Goal: Communication & Community: Answer question/provide support

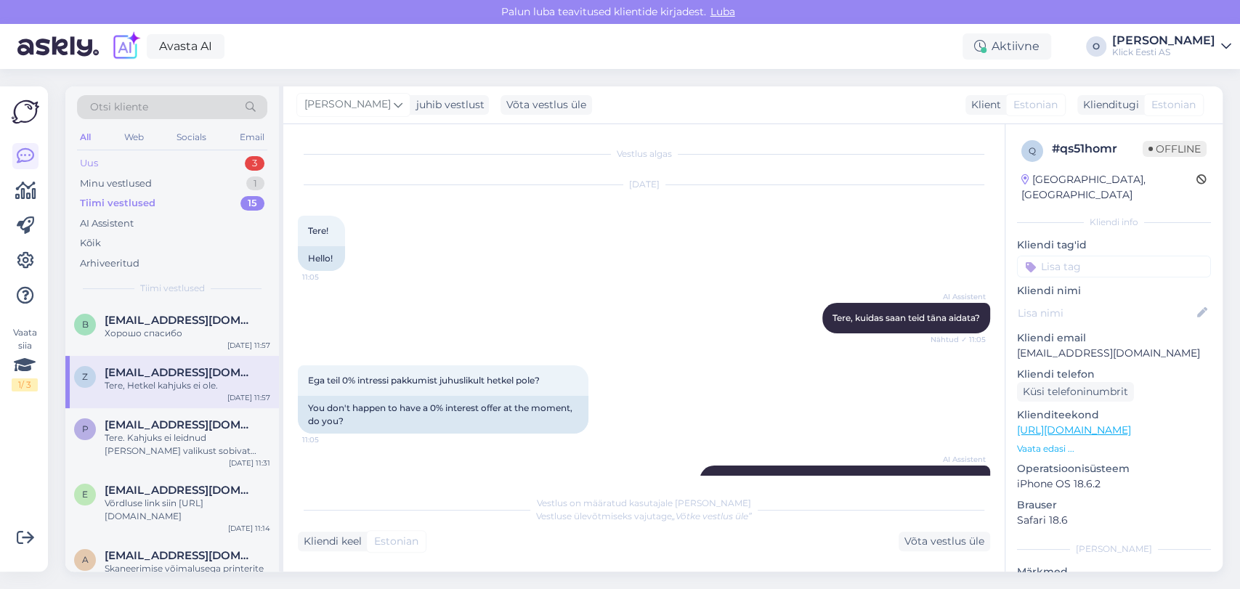
scroll to position [176, 0]
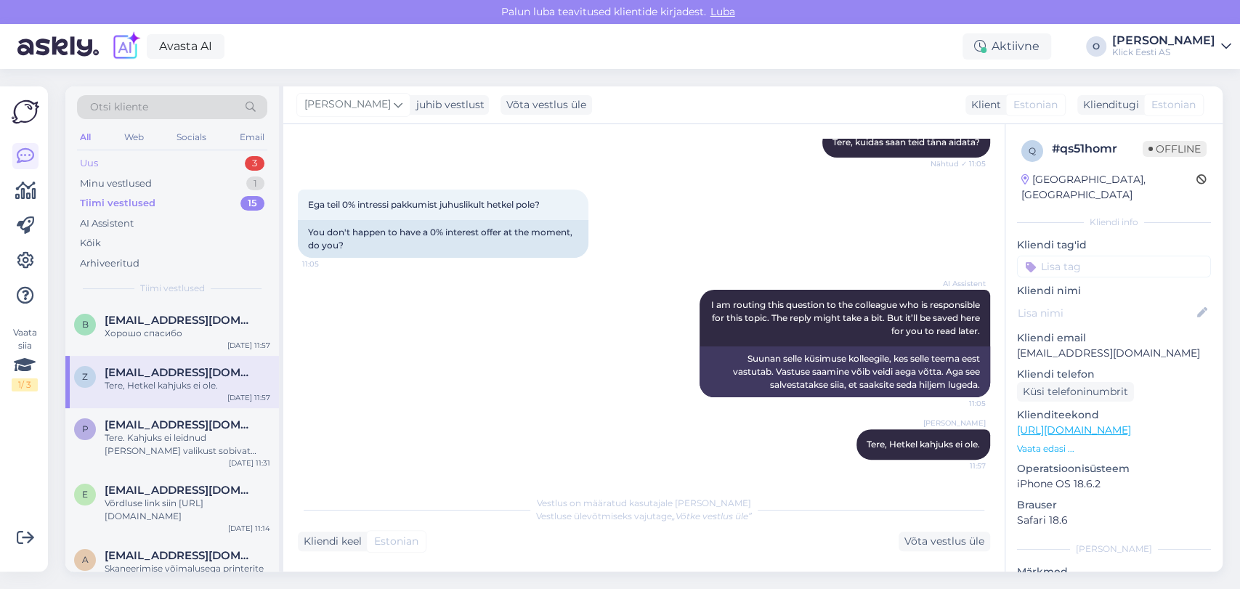
click at [202, 163] on div "Uus 3" at bounding box center [172, 163] width 190 height 20
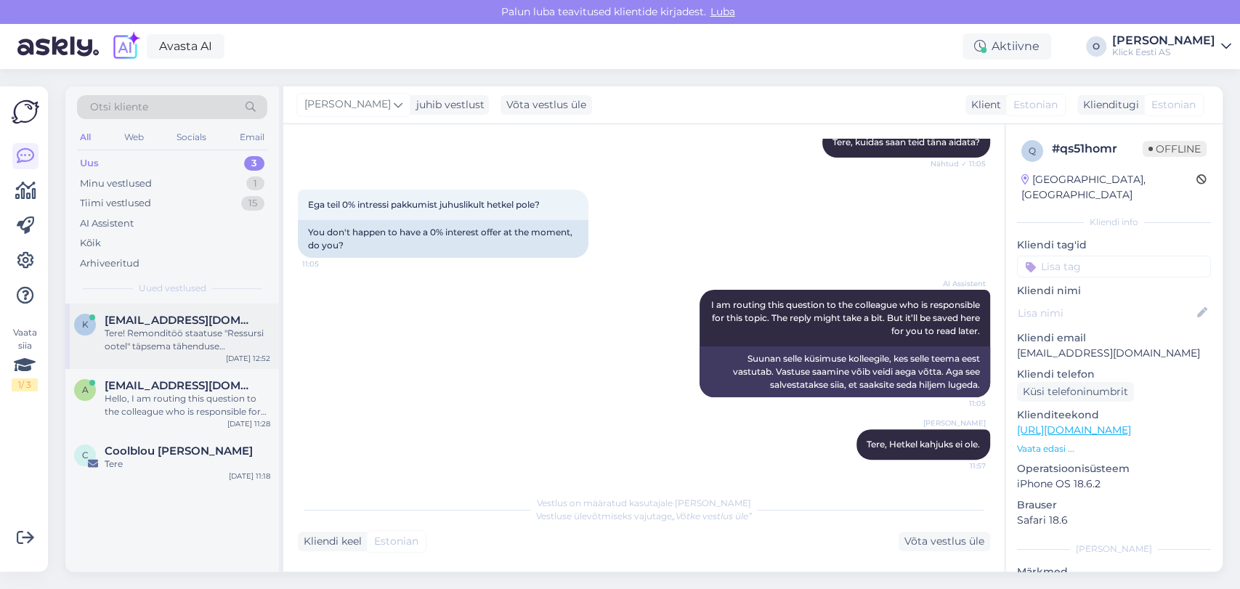
click at [164, 325] on span "[EMAIL_ADDRESS][DOMAIN_NAME]" at bounding box center [180, 320] width 151 height 13
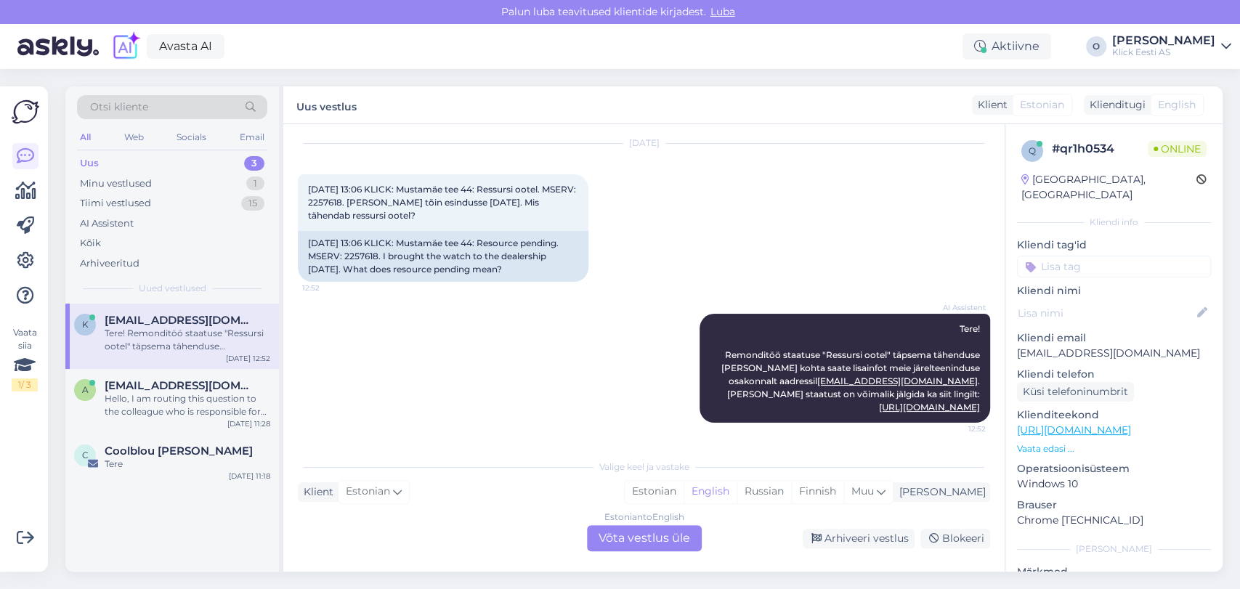
scroll to position [29, 0]
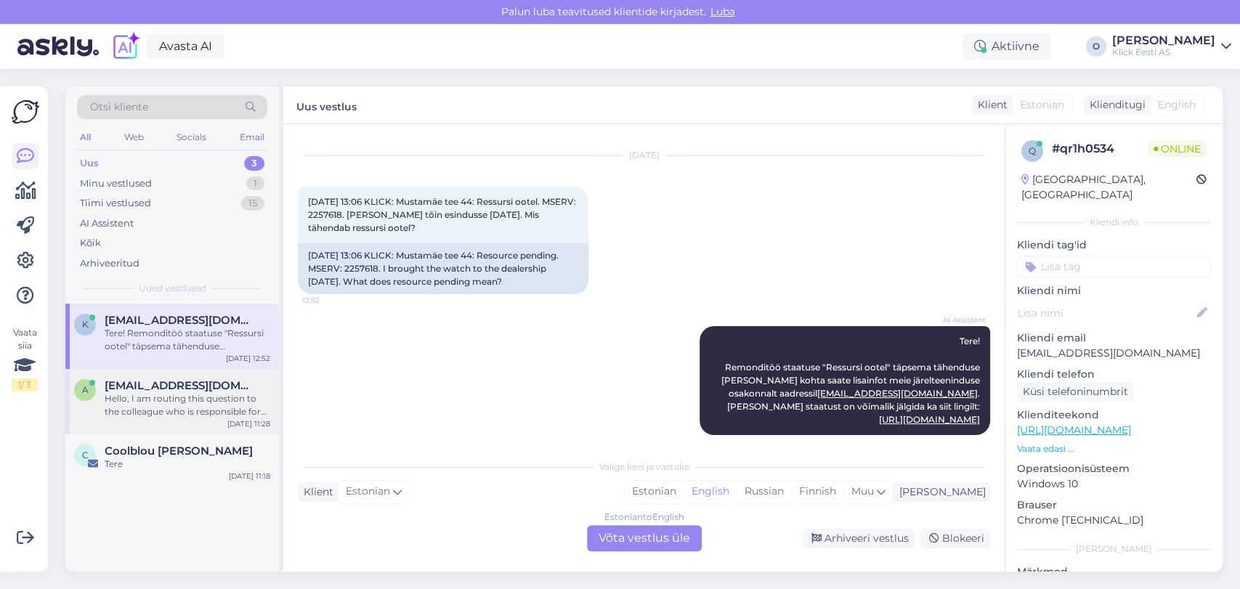
click at [150, 401] on div "Hello, I am routing this question to the colleague who is responsible for this …" at bounding box center [188, 405] width 166 height 26
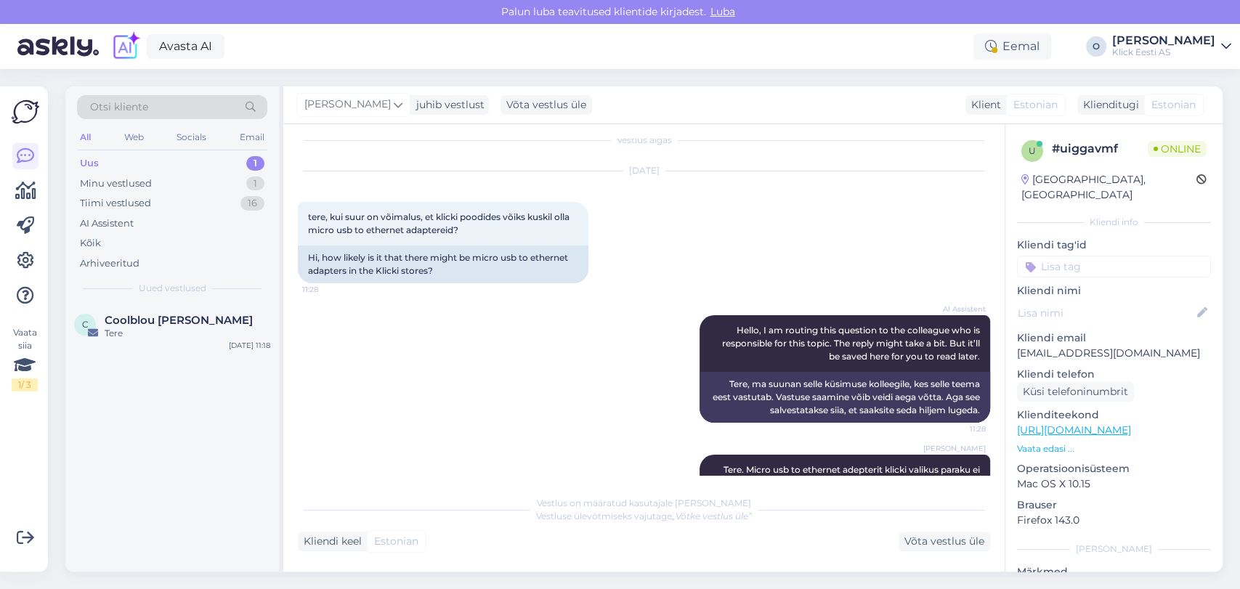
scroll to position [79, 0]
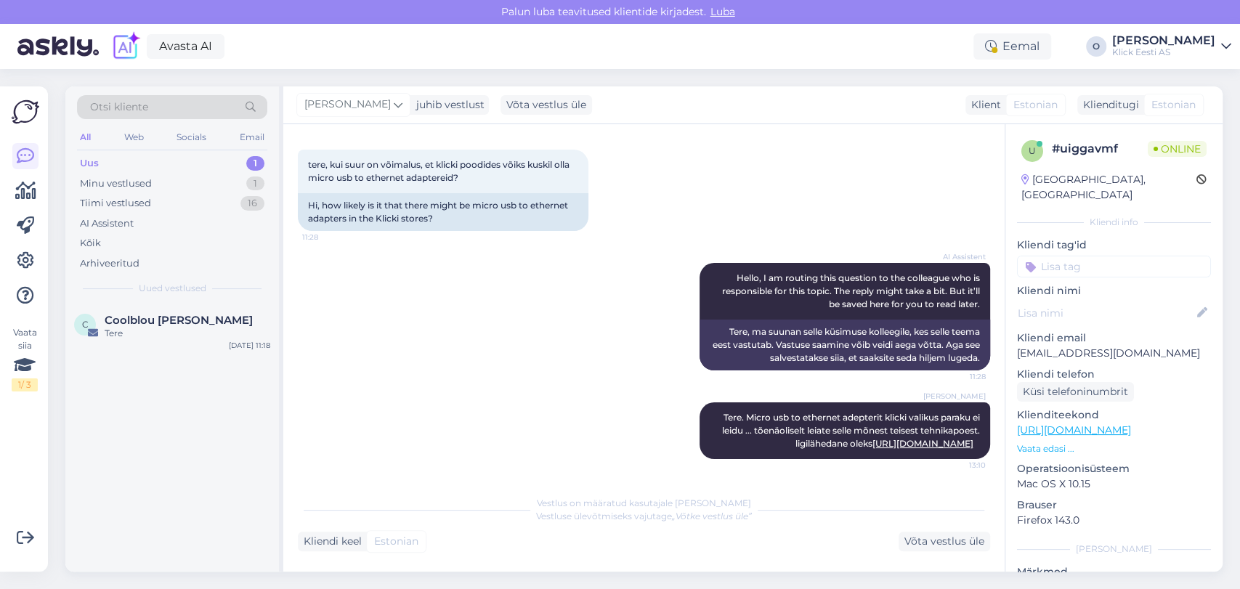
click at [151, 158] on div "Uus 1" at bounding box center [172, 163] width 190 height 20
click at [145, 178] on div "Minu vestlused" at bounding box center [116, 184] width 72 height 15
click at [126, 302] on div "Otsi kliente All Web Socials Email Uus 1 Minu vestlused 1 Tiimi vestlused 16 AI…" at bounding box center [172, 194] width 214 height 217
click at [166, 167] on div "Uus 1" at bounding box center [172, 163] width 190 height 20
click at [138, 315] on span "Coolblou [PERSON_NAME]" at bounding box center [179, 320] width 148 height 13
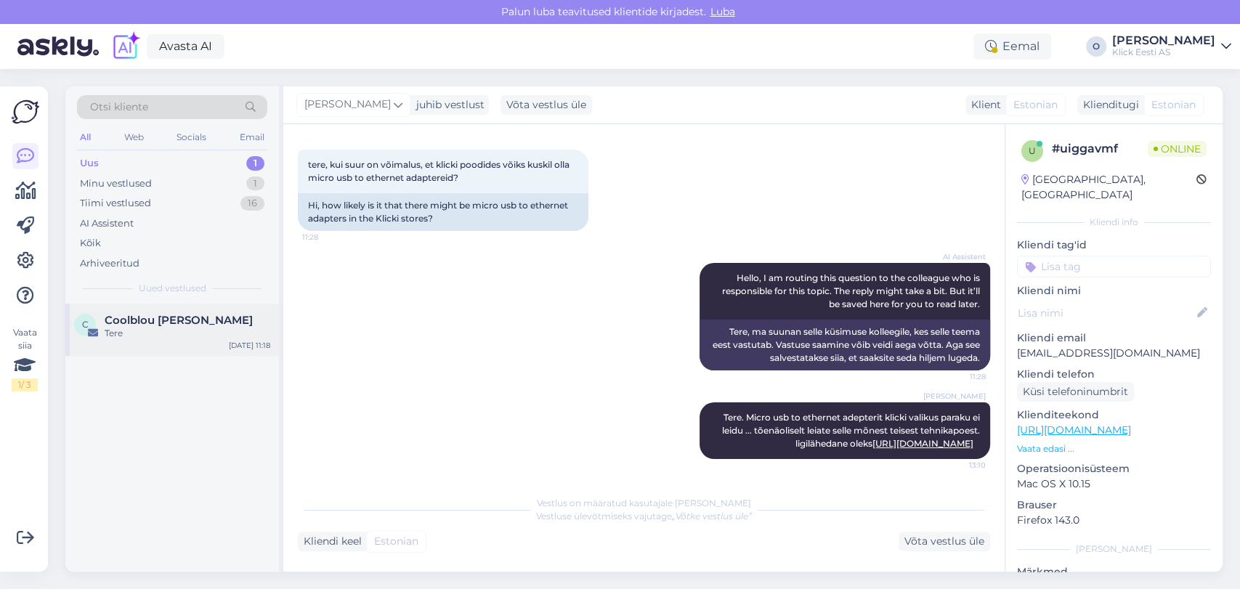
scroll to position [0, 0]
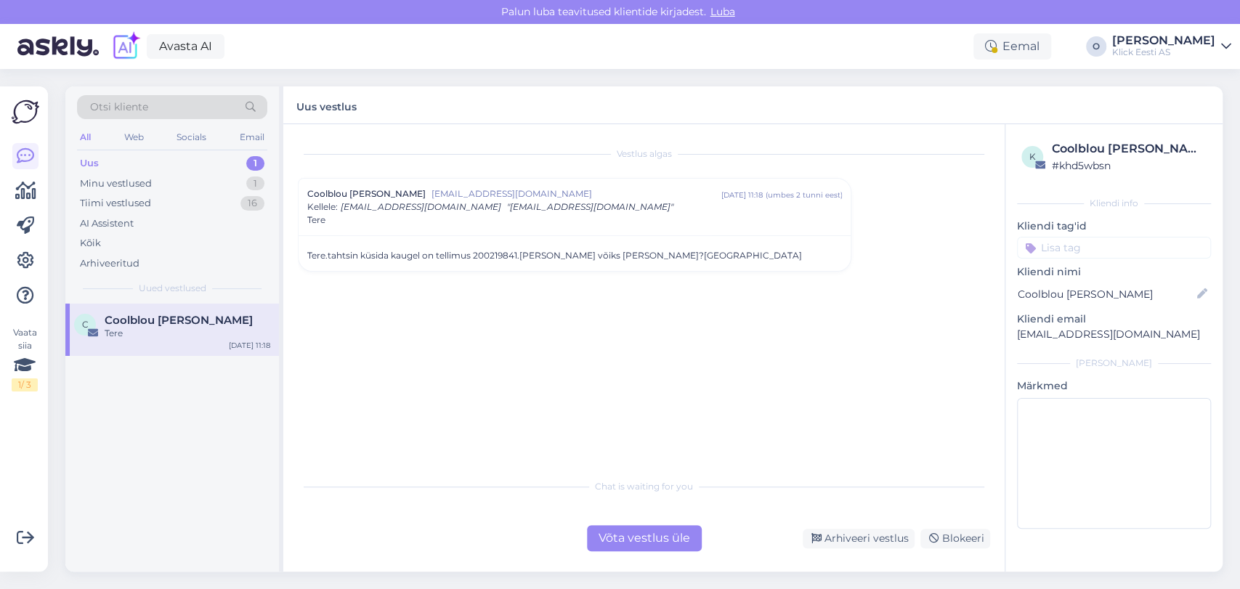
click at [484, 250] on div "Tere.tahtsin küsida kaugel on tellimus 200219841.[PERSON_NAME] võiks [PERSON_NA…" at bounding box center [574, 255] width 535 height 13
copy div "200219841"
click at [650, 541] on div "Võta vestlus üle" at bounding box center [644, 538] width 115 height 26
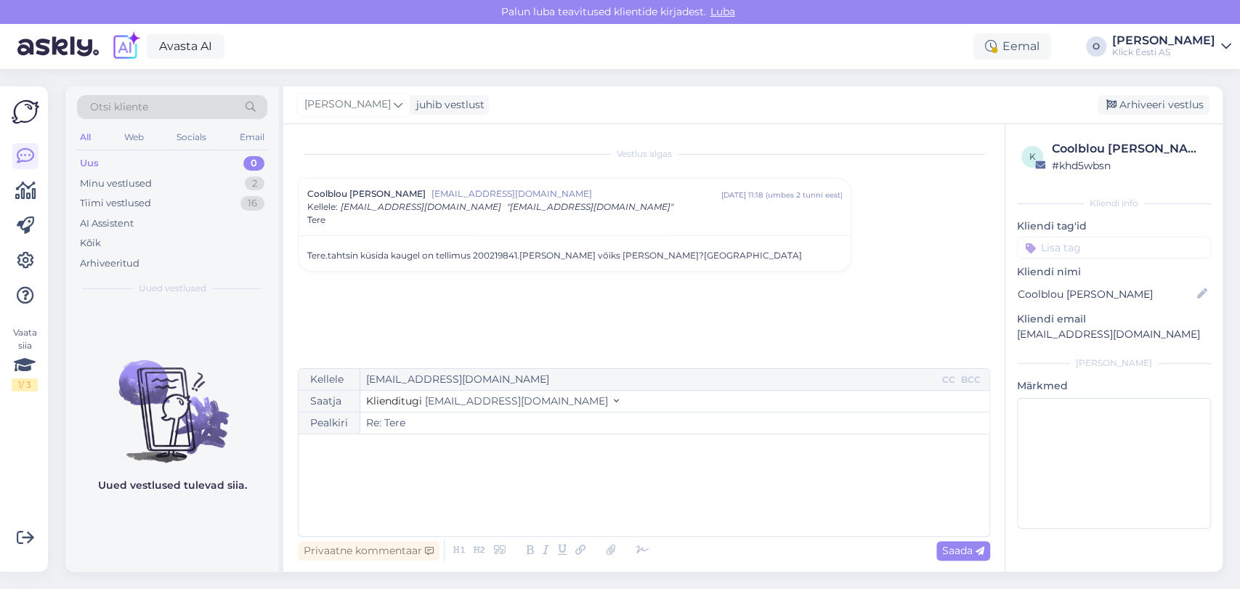
click at [525, 477] on div "﻿" at bounding box center [644, 485] width 677 height 87
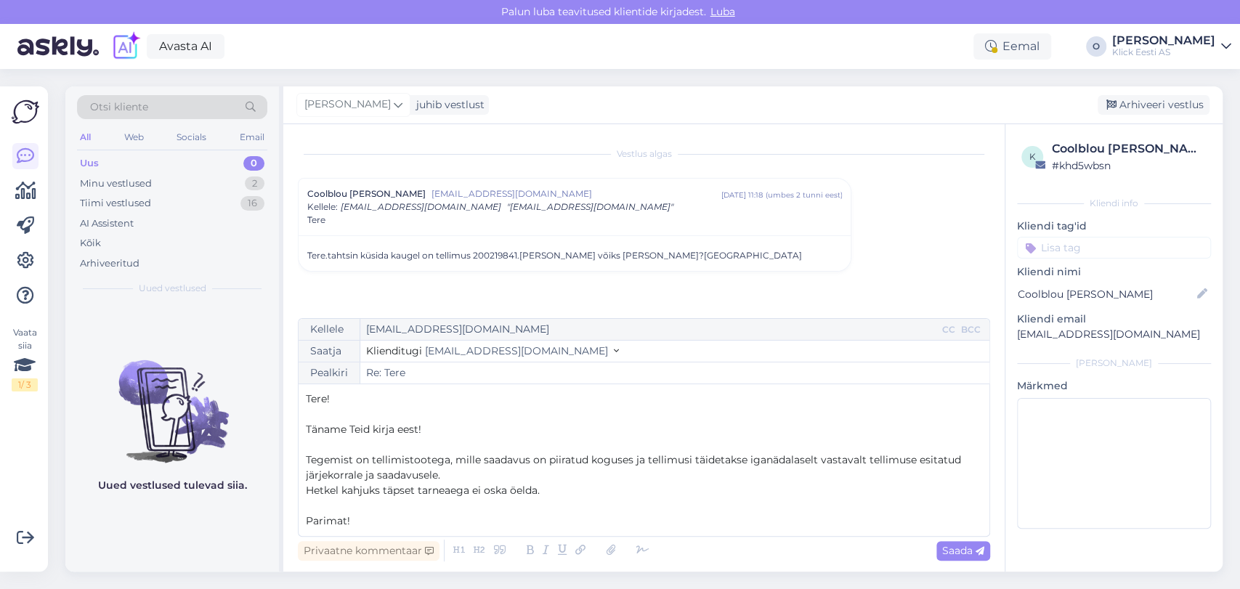
click at [571, 496] on p "Hetkel kahjuks täpset tarneaega ei oska öelda." at bounding box center [644, 490] width 677 height 15
click at [503, 476] on p "Tegemist on tellimistootega, mille saadavus on piiratud koguses ja tellimusi tä…" at bounding box center [644, 468] width 677 height 31
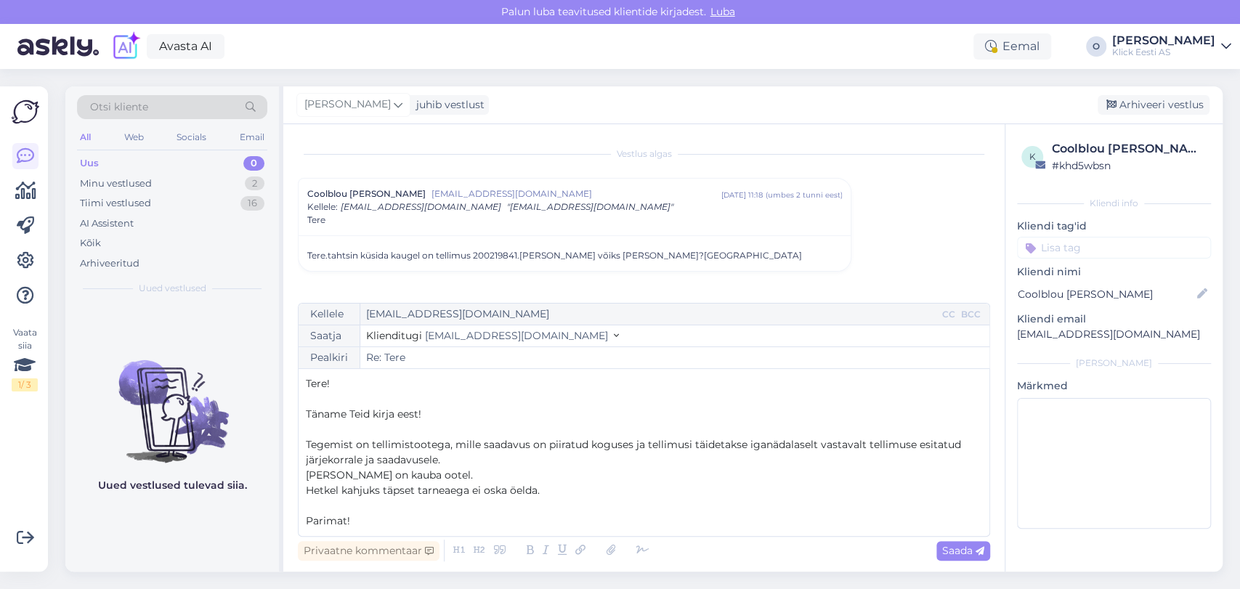
click at [307, 425] on p "﻿" at bounding box center [644, 429] width 677 height 15
click at [951, 552] on span "Saada" at bounding box center [964, 550] width 42 height 13
type input "Re: Re: Tere"
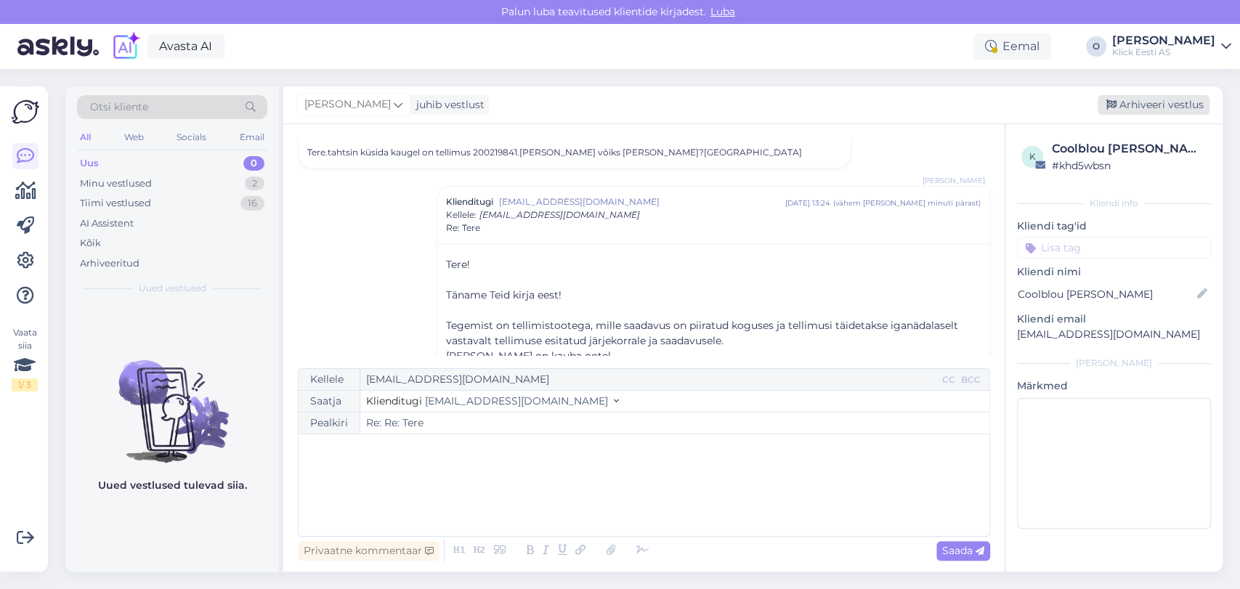
click at [1129, 96] on div "Arhiveeri vestlus" at bounding box center [1154, 105] width 112 height 20
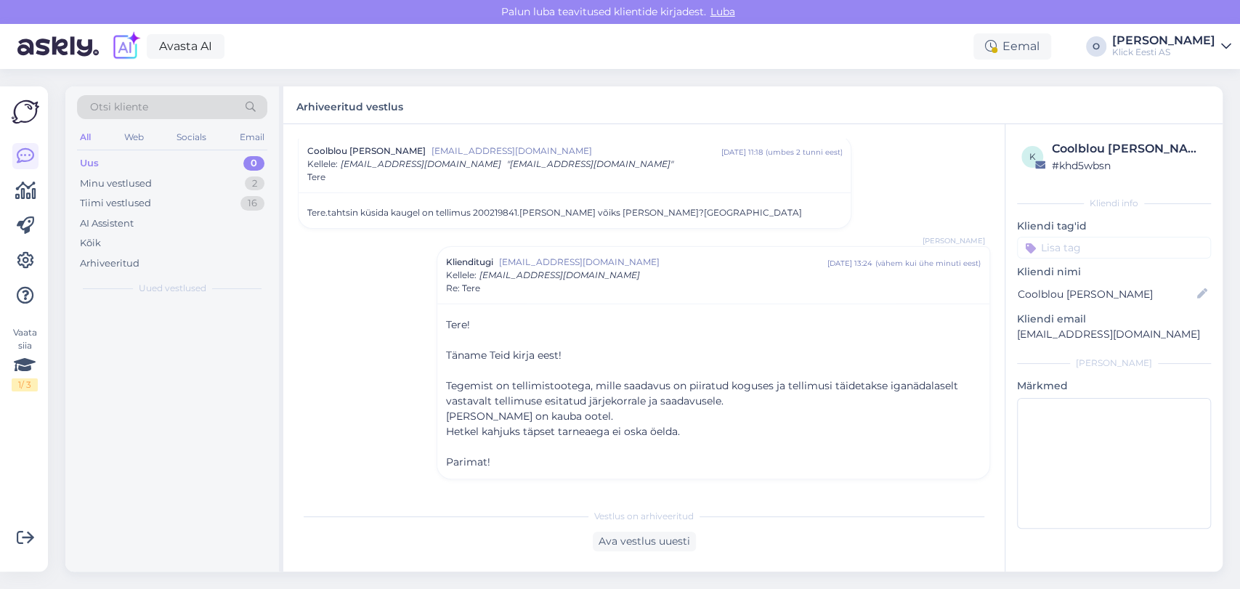
scroll to position [42, 0]
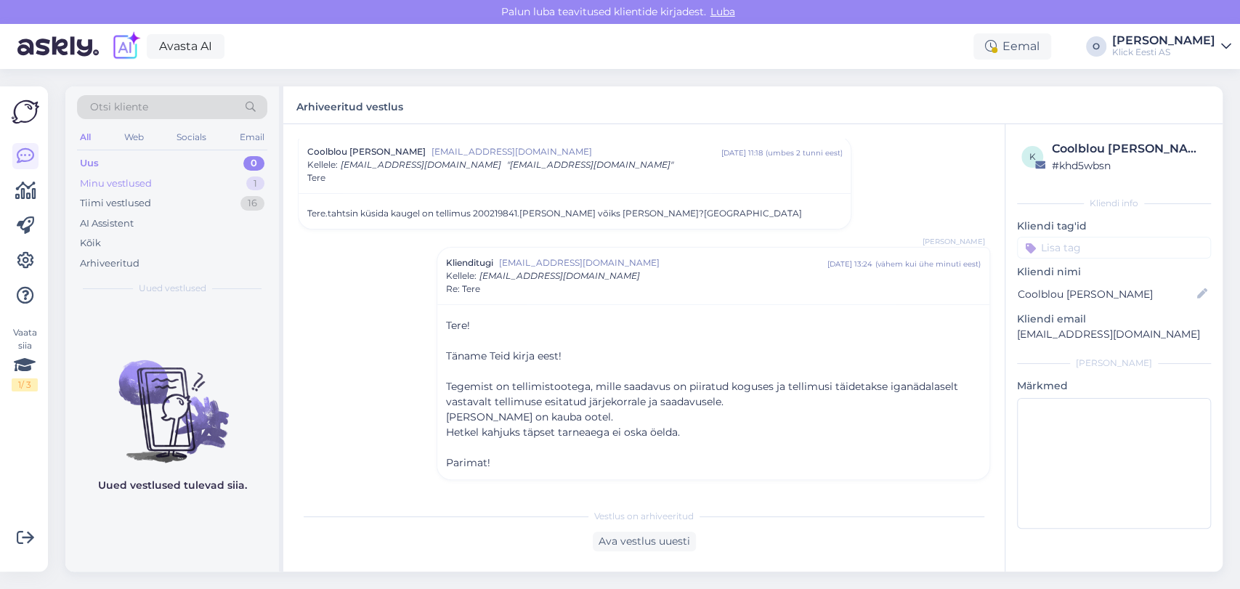
click at [225, 187] on div "Minu vestlused 1" at bounding box center [172, 184] width 190 height 20
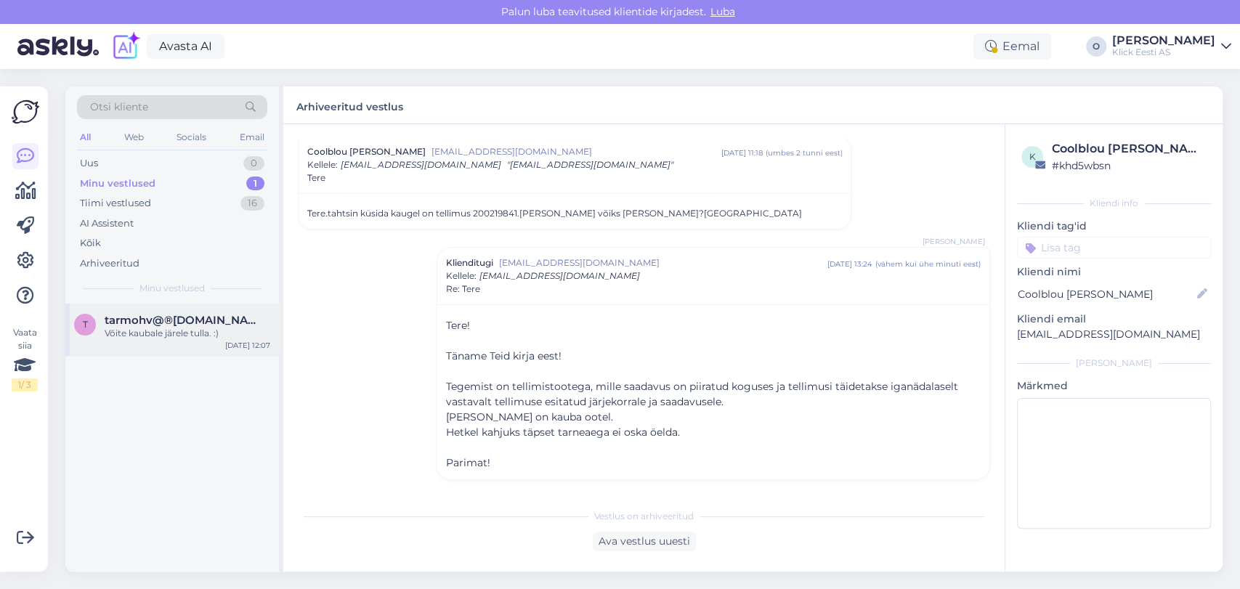
click at [174, 339] on div "Võite kaubale järele tulla. :)" at bounding box center [188, 333] width 166 height 13
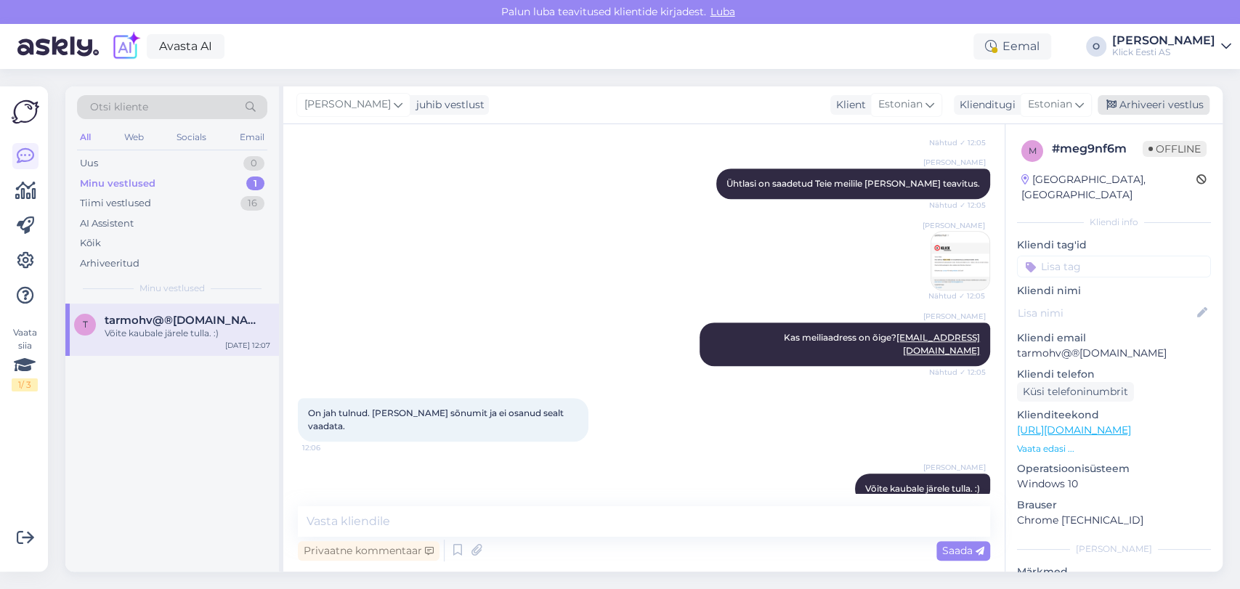
click at [1174, 105] on div "Arhiveeri vestlus" at bounding box center [1154, 105] width 112 height 20
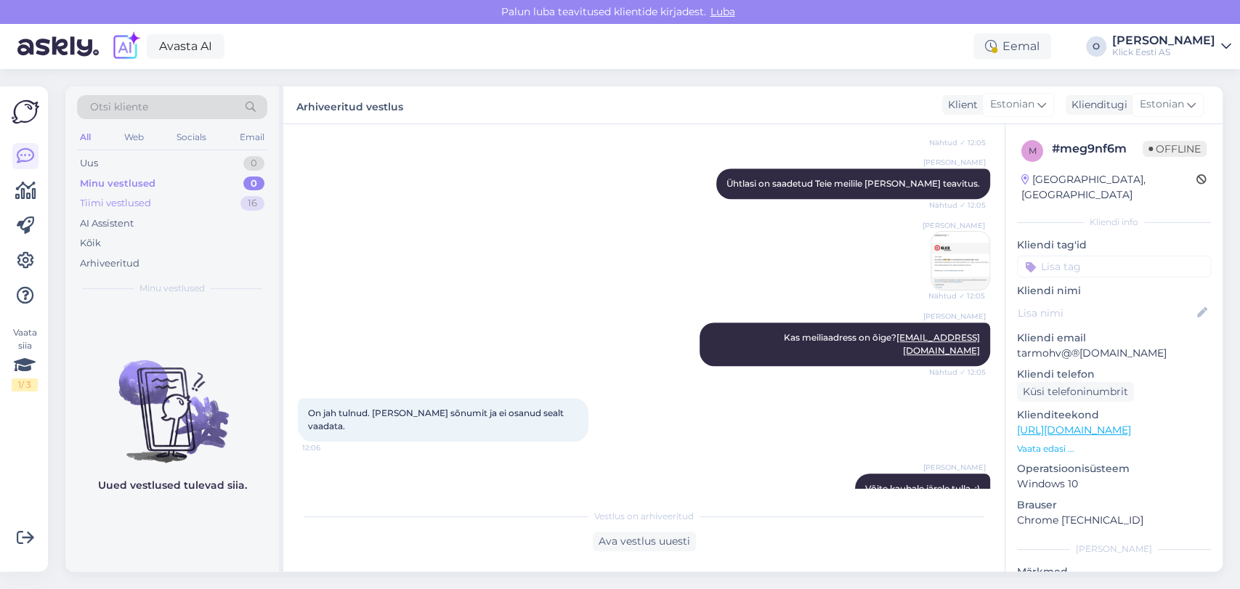
click at [185, 200] on div "Tiimi vestlused 16" at bounding box center [172, 203] width 190 height 20
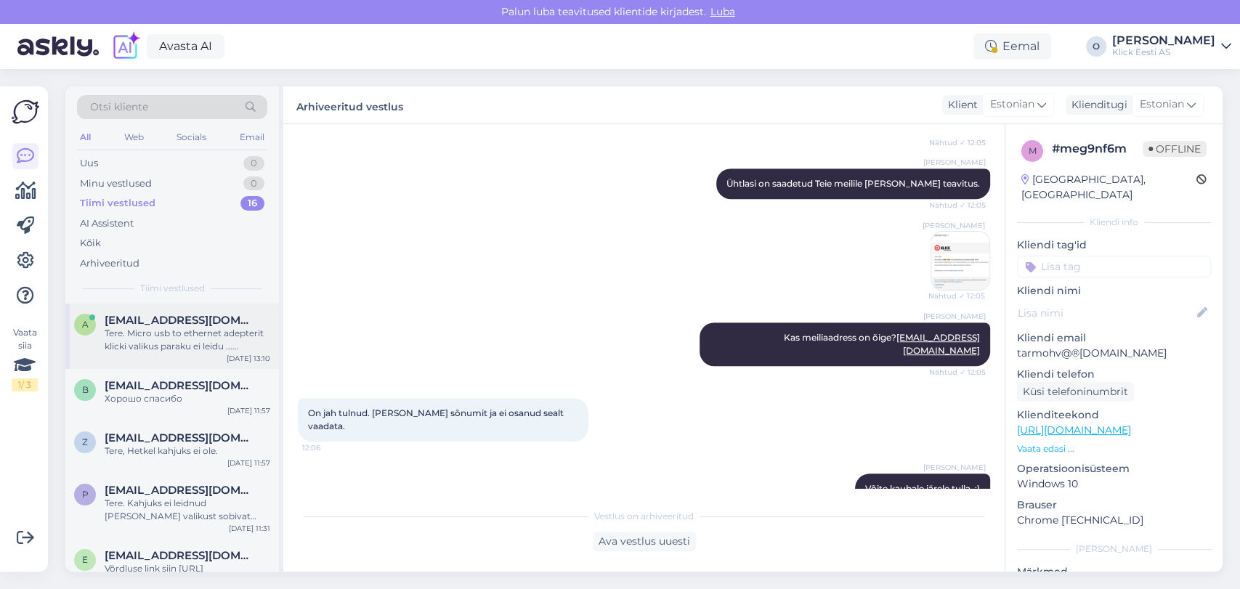
click at [149, 330] on div "Tere. Micro usb to ethernet adepterit klicki valikus paraku ei leidu ... tõenäo…" at bounding box center [188, 340] width 166 height 26
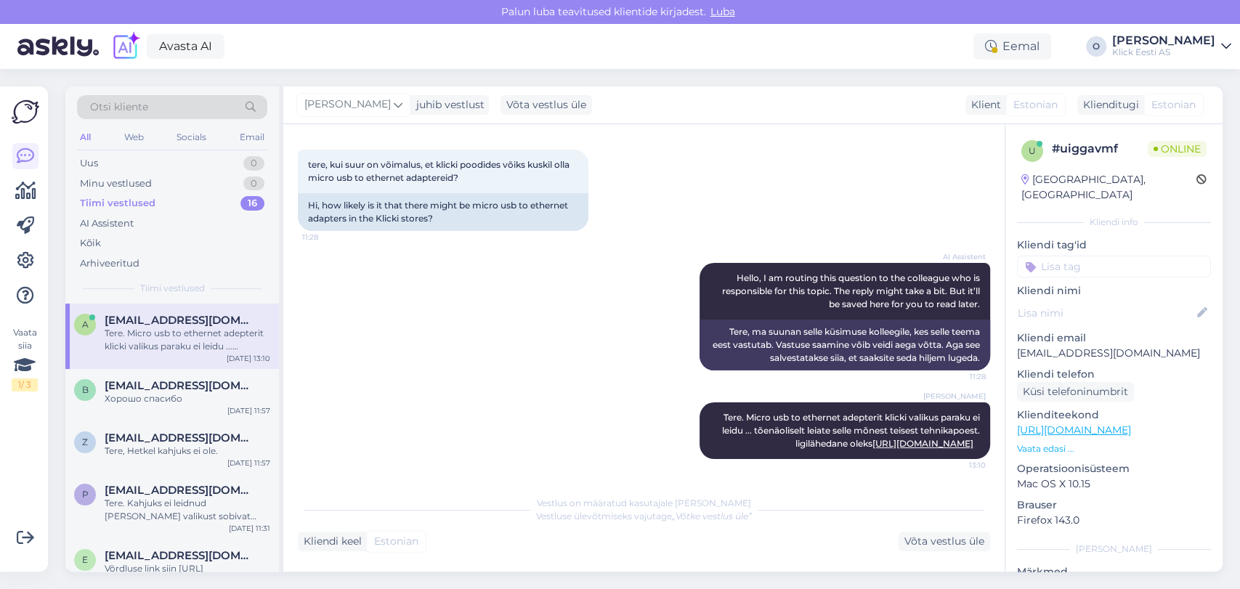
scroll to position [79, 0]
click at [179, 163] on div "Uus 0" at bounding box center [172, 163] width 190 height 20
